Goal: Task Accomplishment & Management: Manage account settings

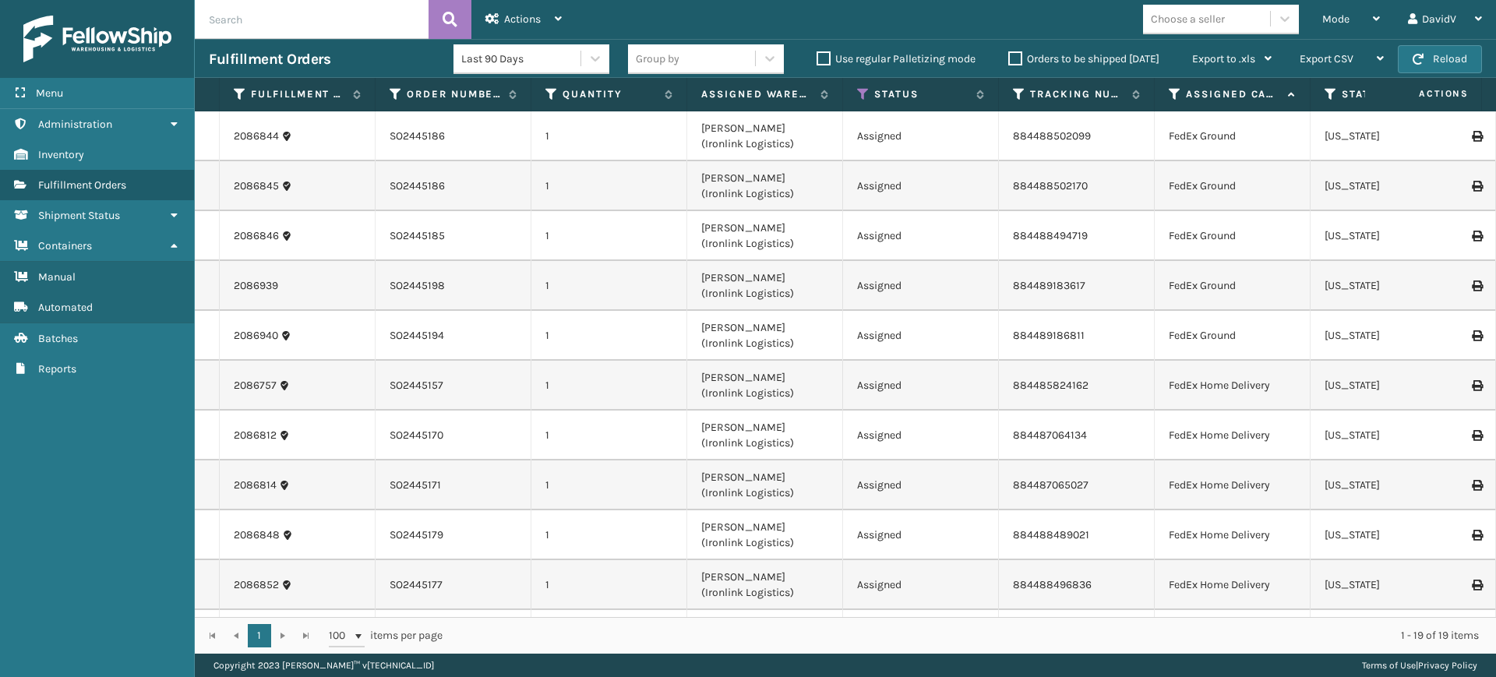
click at [1017, 55] on label "Orders to be shipped [DATE]" at bounding box center [1083, 58] width 151 height 13
click at [1009, 55] on input "Orders to be shipped [DATE]" at bounding box center [1008, 55] width 1 height 10
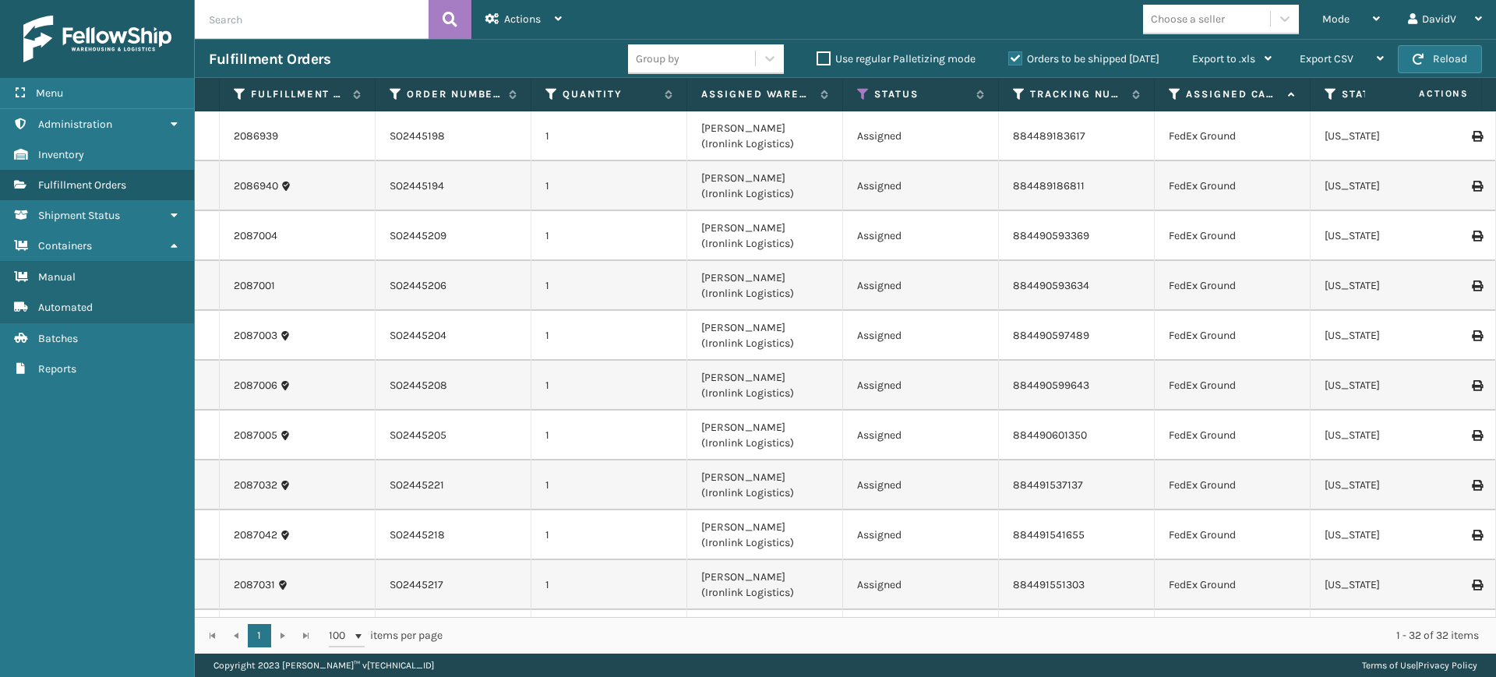
click at [1017, 55] on label "Orders to be shipped [DATE]" at bounding box center [1083, 58] width 151 height 13
click at [1009, 55] on input "Orders to be shipped [DATE]" at bounding box center [1008, 55] width 1 height 10
click at [1017, 55] on label "Orders to be shipped [DATE]" at bounding box center [1083, 58] width 151 height 13
click at [1009, 55] on input "Orders to be shipped [DATE]" at bounding box center [1008, 55] width 1 height 10
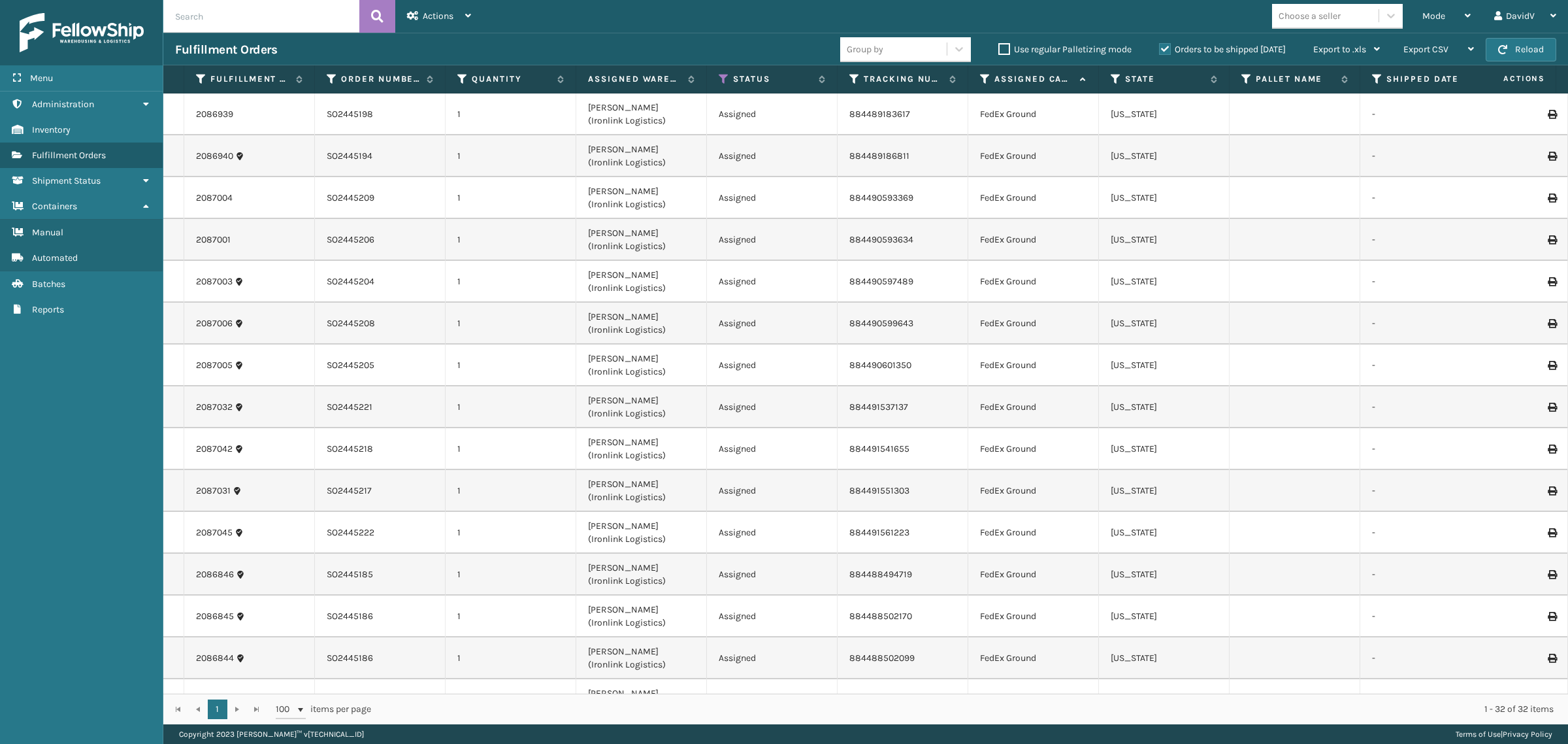
click at [1164, 55] on label "Orders to be shipped [DATE]" at bounding box center [1222, 49] width 127 height 11
click at [1160, 50] on input "Orders to be shipped [DATE]" at bounding box center [1159, 46] width 1 height 8
click at [1164, 55] on label "Orders to be shipped [DATE]" at bounding box center [1222, 49] width 127 height 11
click at [1160, 50] on input "Orders to be shipped [DATE]" at bounding box center [1159, 46] width 1 height 8
click at [1160, 49] on label "Orders to be shipped [DATE]" at bounding box center [1222, 49] width 127 height 11
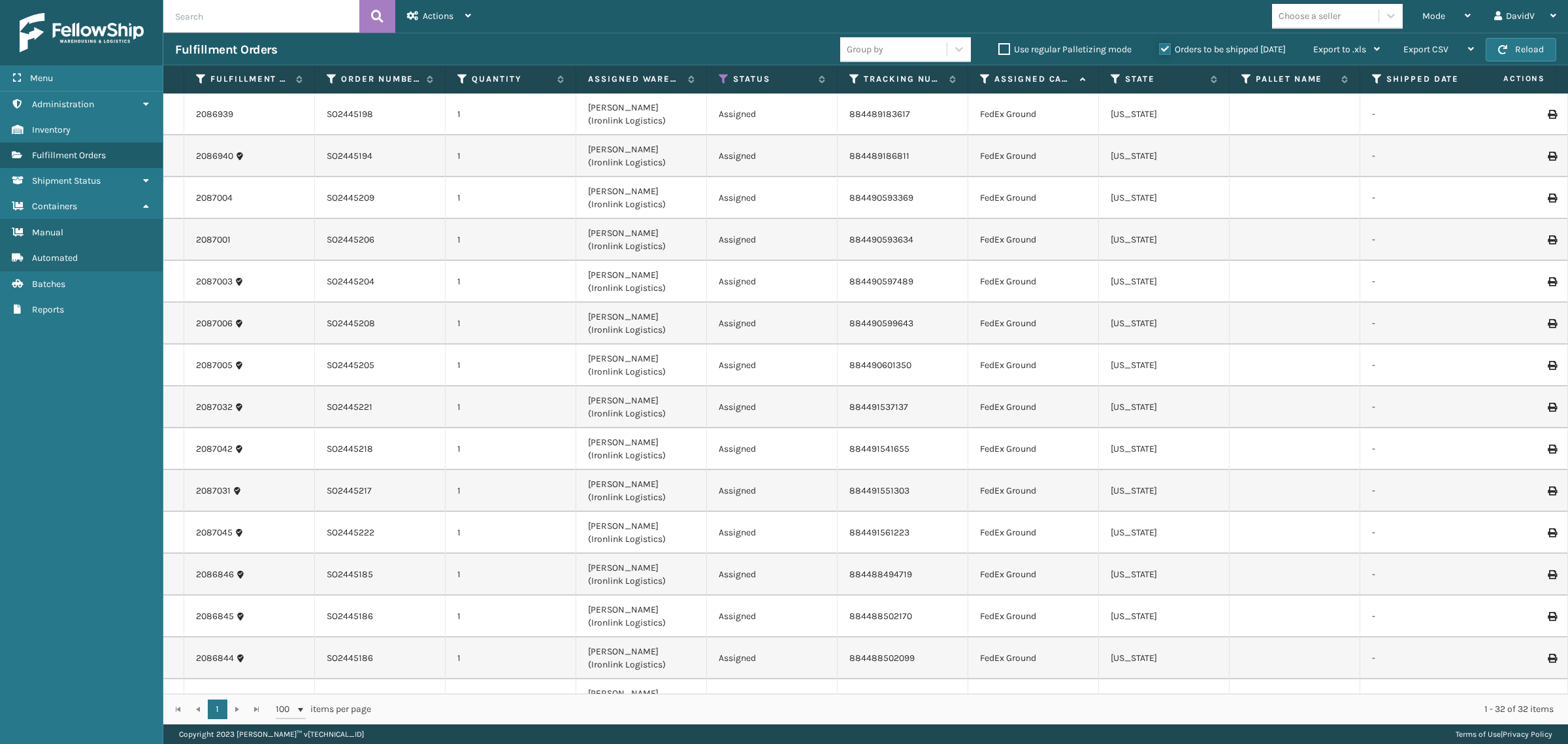
click at [1160, 49] on input "Orders to be shipped [DATE]" at bounding box center [1159, 46] width 1 height 8
click at [1160, 49] on label "Orders to be shipped [DATE]" at bounding box center [1222, 49] width 127 height 11
click at [1160, 49] on input "Orders to be shipped [DATE]" at bounding box center [1159, 46] width 1 height 8
click at [1160, 52] on label "Orders to be shipped [DATE]" at bounding box center [1222, 49] width 127 height 11
click at [1160, 50] on input "Orders to be shipped [DATE]" at bounding box center [1159, 46] width 1 height 8
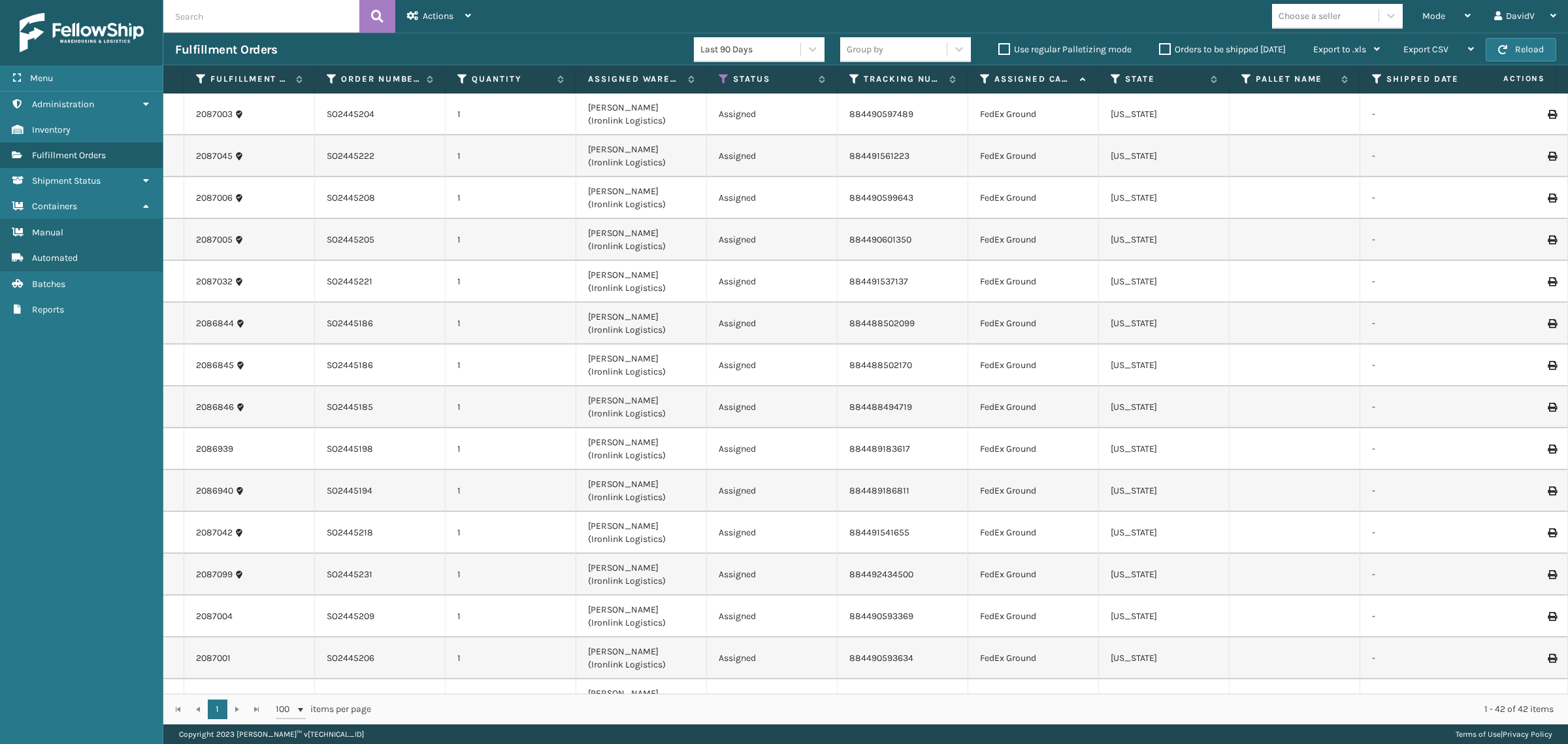
click at [1160, 52] on label "Orders to be shipped [DATE]" at bounding box center [1222, 49] width 127 height 11
click at [1160, 50] on input "Orders to be shipped [DATE]" at bounding box center [1159, 46] width 1 height 8
